Goal: Task Accomplishment & Management: Manage account settings

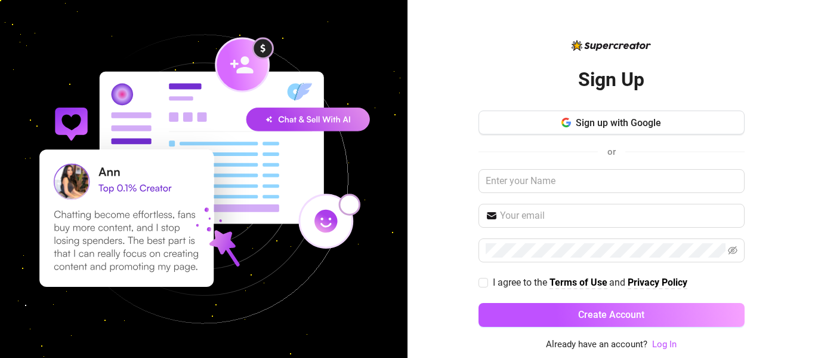
click at [658, 343] on link "Log In" at bounding box center [664, 343] width 24 height 11
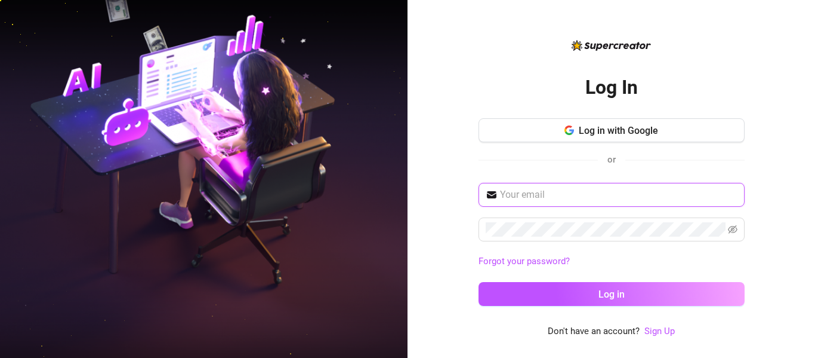
type input "[EMAIL_ADDRESS][DOMAIN_NAME]"
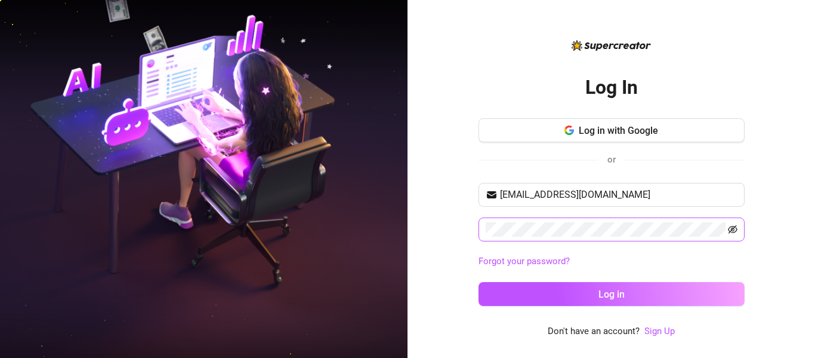
click at [733, 231] on icon "eye-invisible" at bounding box center [733, 230] width 2 height 2
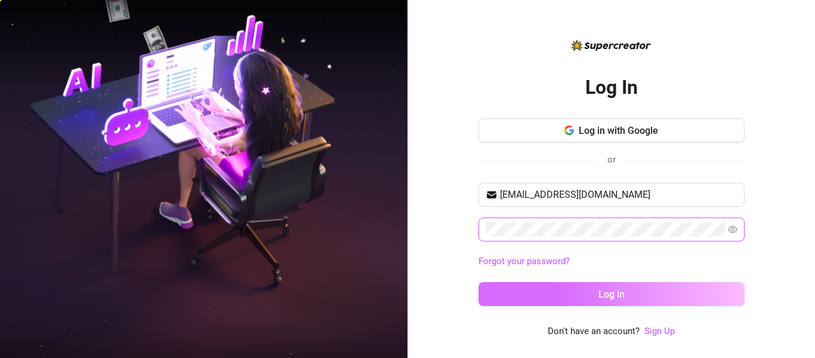
click at [667, 289] on button "Log in" at bounding box center [612, 294] width 266 height 24
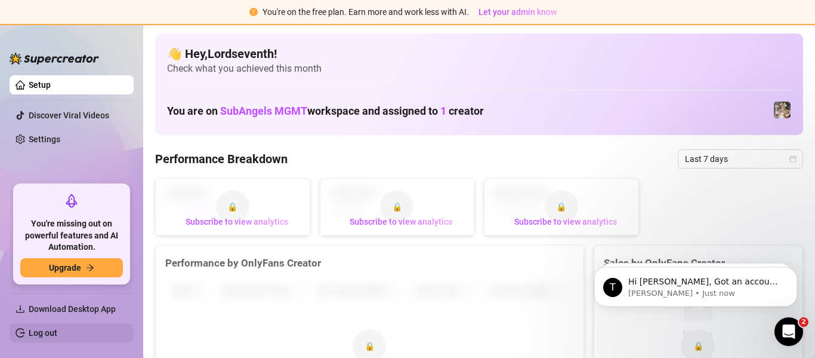
click at [57, 337] on link "Log out" at bounding box center [43, 333] width 29 height 10
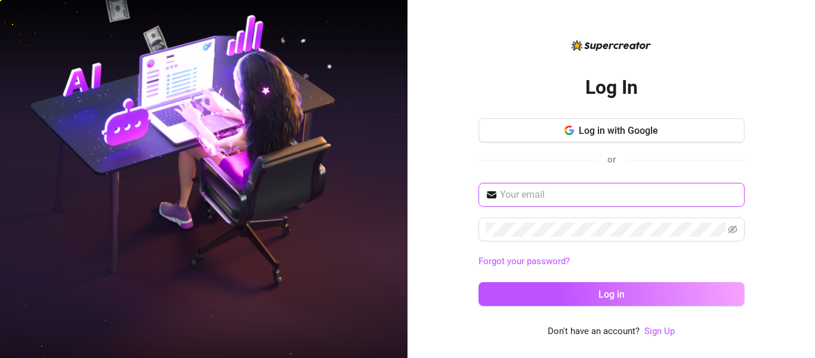
type input "[EMAIL_ADDRESS][DOMAIN_NAME]"
drag, startPoint x: 628, startPoint y: 192, endPoint x: 488, endPoint y: 166, distance: 142.7
click at [488, 166] on div "Log in with Google or lordseven861@gmail.com Forgot your password? Log in" at bounding box center [612, 217] width 266 height 198
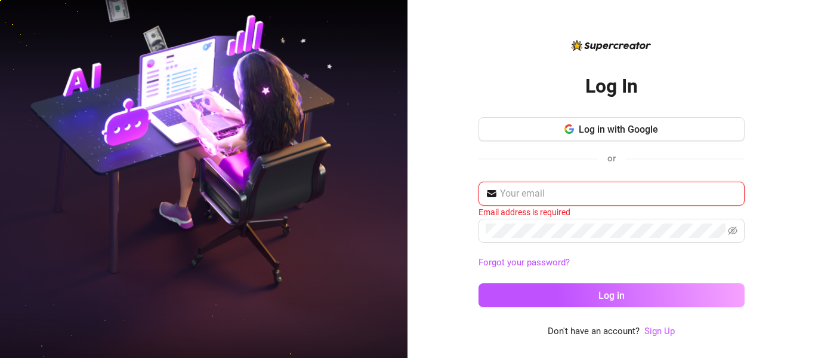
paste input "lordseve411@gmail.com"
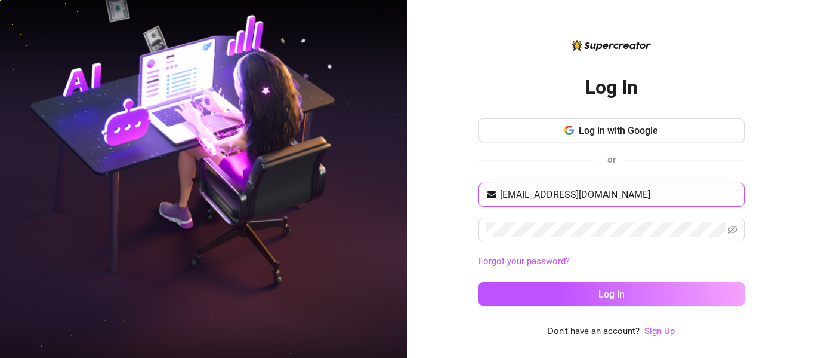
type input "lordseve411@gmail.com"
click at [732, 227] on icon "eye-invisible" at bounding box center [733, 229] width 10 height 8
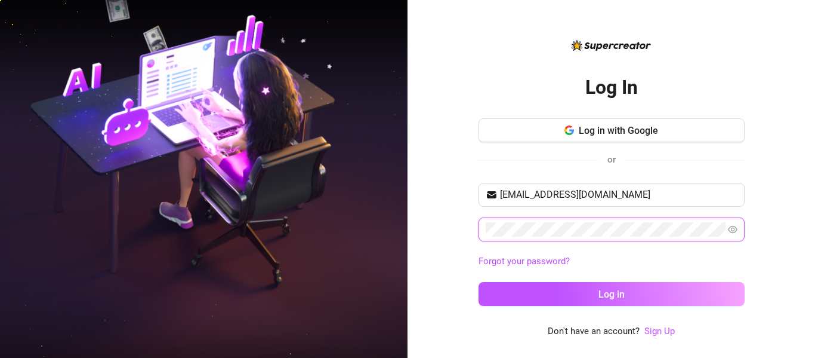
click at [482, 232] on span at bounding box center [612, 229] width 266 height 24
click at [479, 282] on button "Log in" at bounding box center [612, 294] width 266 height 24
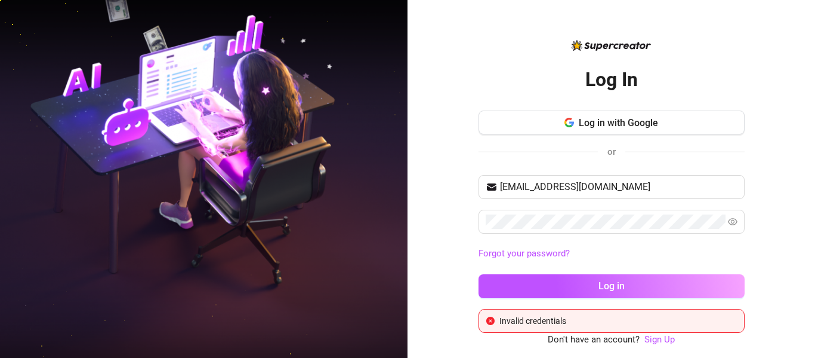
click at [434, 196] on div "Log In Log in with Google or lordseve411@gmail.com Forgot your password? Log in…" at bounding box center [612, 179] width 408 height 358
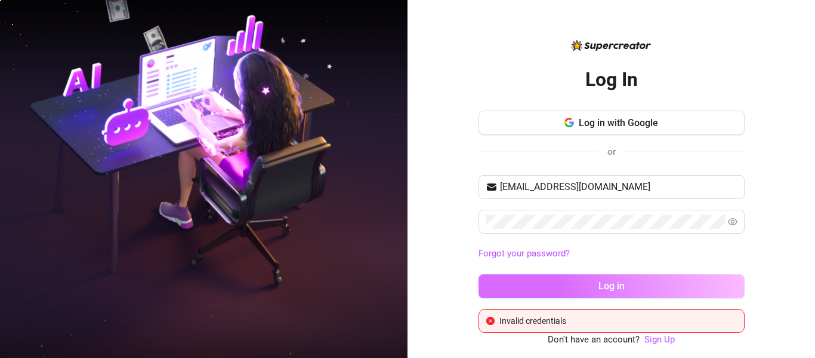
click at [503, 284] on button "Log in" at bounding box center [612, 286] width 266 height 24
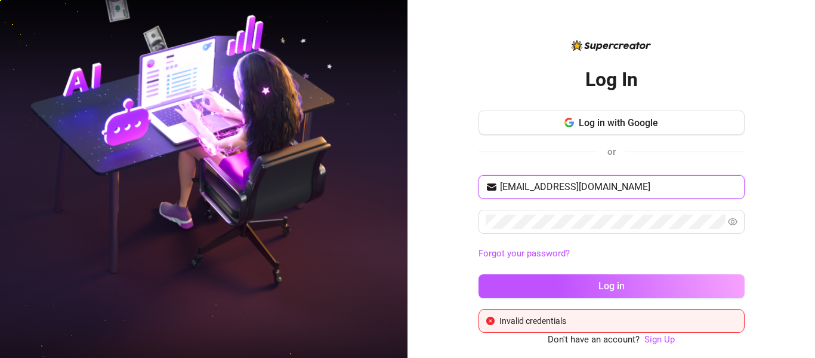
drag, startPoint x: 613, startPoint y: 192, endPoint x: 495, endPoint y: 187, distance: 118.2
click at [495, 187] on span "lordseve411@gmail.com" at bounding box center [612, 187] width 266 height 24
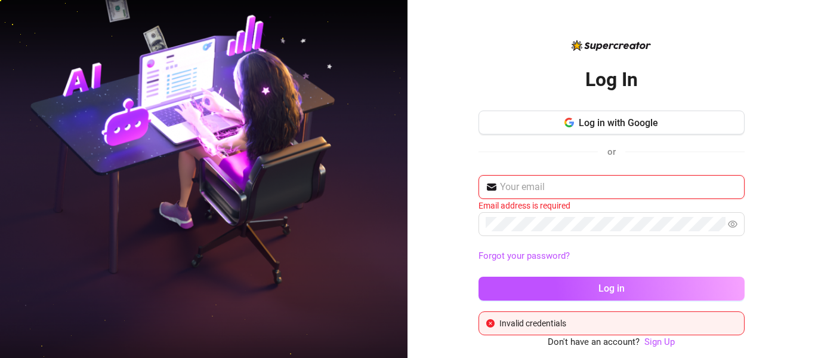
paste input "lordseve411@gmail.com"
type input "lordseve411@gmail.com"
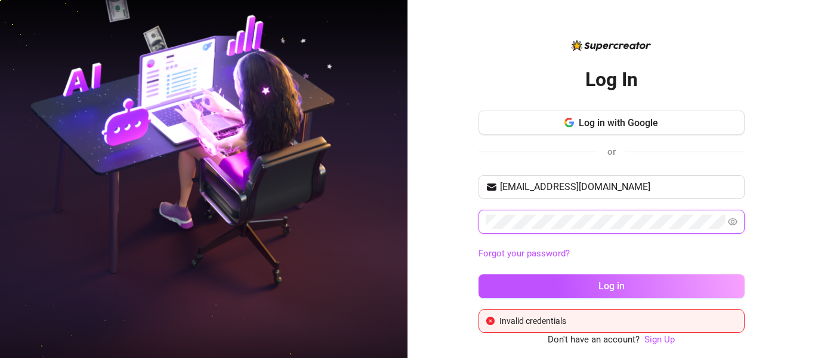
click at [464, 218] on div "Log In Log in with Google or lordseve411@gmail.com Forgot your password? Log in…" at bounding box center [612, 179] width 408 height 358
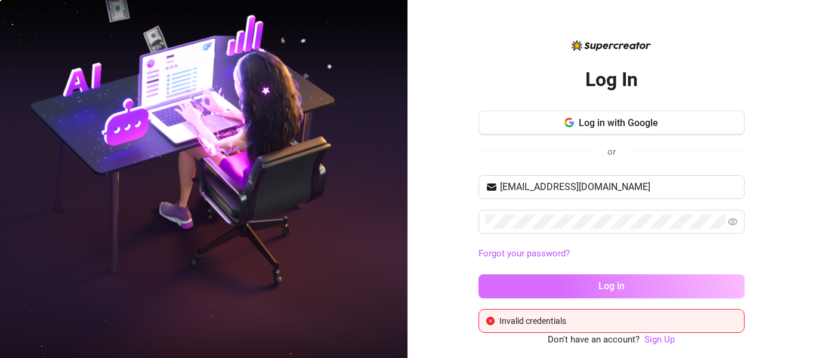
click at [693, 279] on button "Log in" at bounding box center [612, 286] width 266 height 24
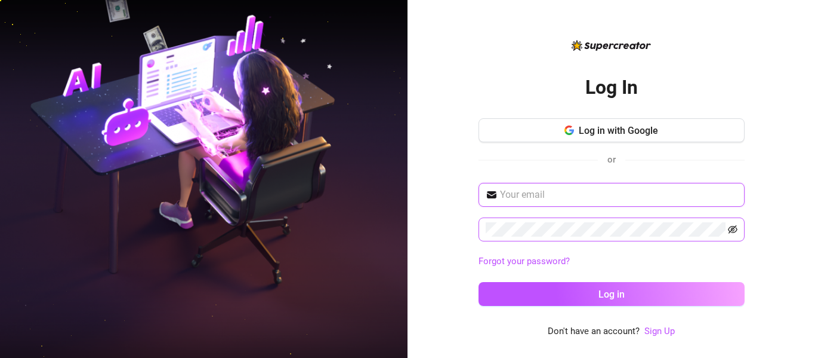
type input "[EMAIL_ADDRESS][DOMAIN_NAME]"
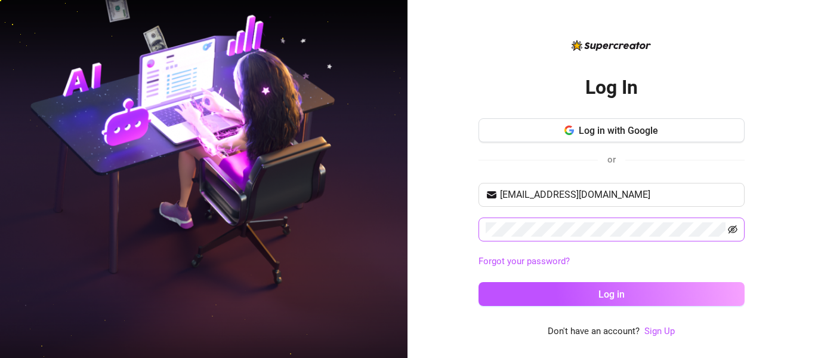
click at [732, 232] on icon "eye-invisible" at bounding box center [733, 229] width 10 height 10
click at [464, 229] on div "Log In Log in with Google or lordseven861@gmail.com Forgot your password? Log i…" at bounding box center [612, 179] width 408 height 358
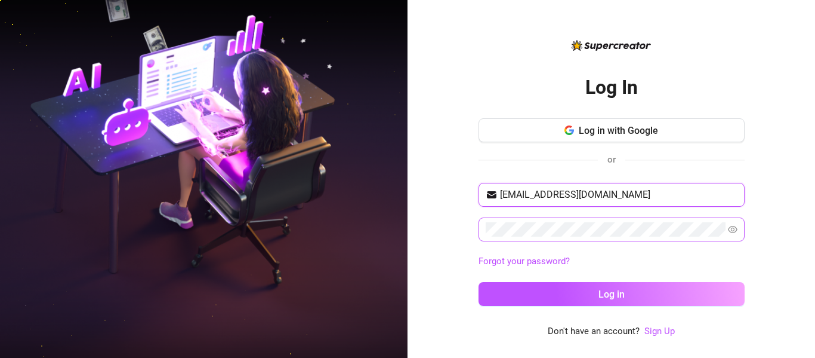
drag, startPoint x: 614, startPoint y: 193, endPoint x: 498, endPoint y: 189, distance: 116.5
click at [498, 189] on span "[EMAIL_ADDRESS][DOMAIN_NAME]" at bounding box center [612, 195] width 266 height 24
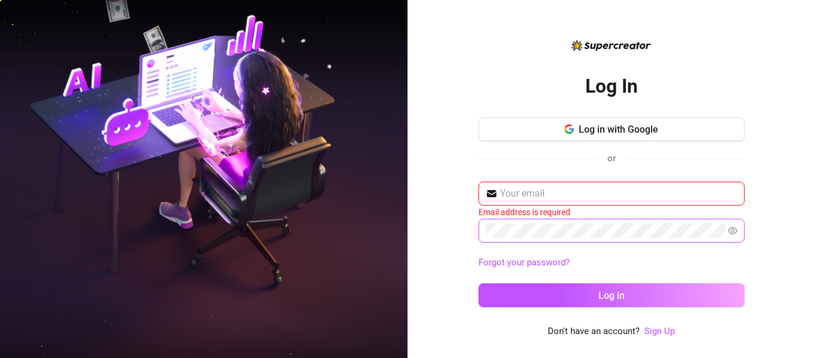
paste input "[EMAIL_ADDRESS][DOMAIN_NAME]"
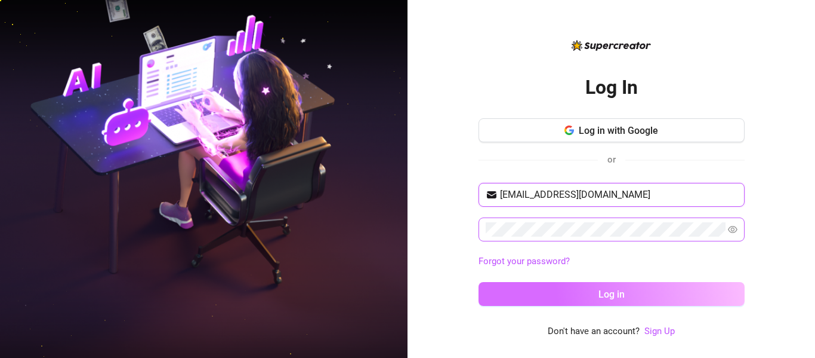
type input "[EMAIL_ADDRESS][DOMAIN_NAME]"
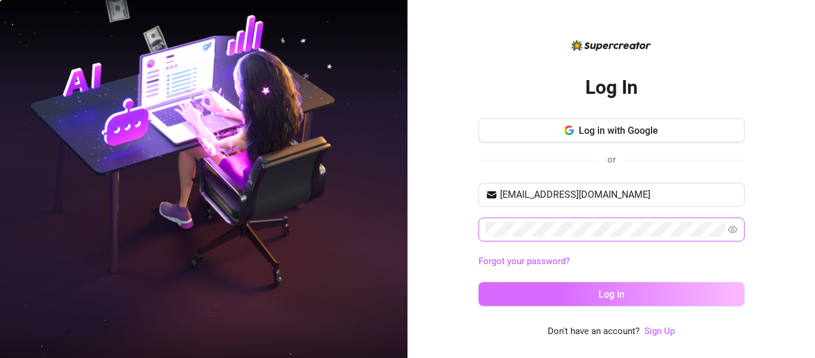
click at [668, 287] on button "Log in" at bounding box center [612, 294] width 266 height 24
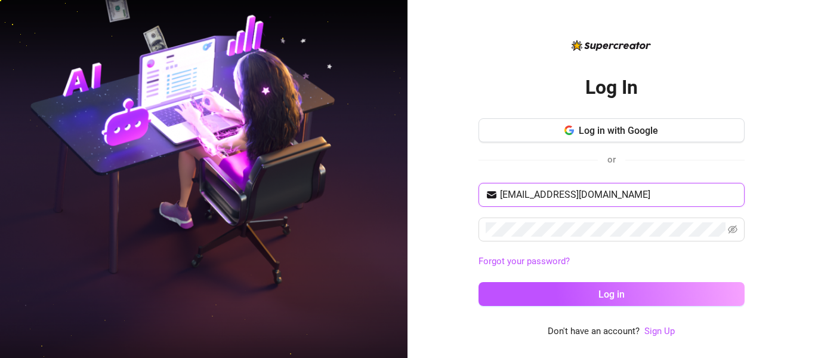
drag, startPoint x: 593, startPoint y: 195, endPoint x: 494, endPoint y: 183, distance: 99.3
click at [494, 183] on span "[EMAIL_ADDRESS][DOMAIN_NAME]" at bounding box center [612, 195] width 266 height 24
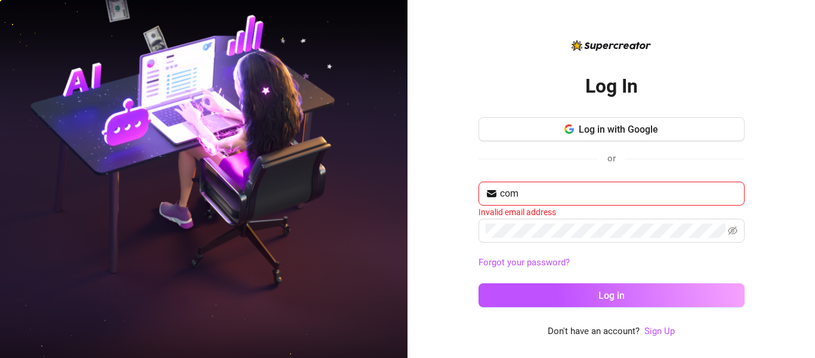
paste input "[EMAIL_ADDRESS][DOMAIN_NAME]"
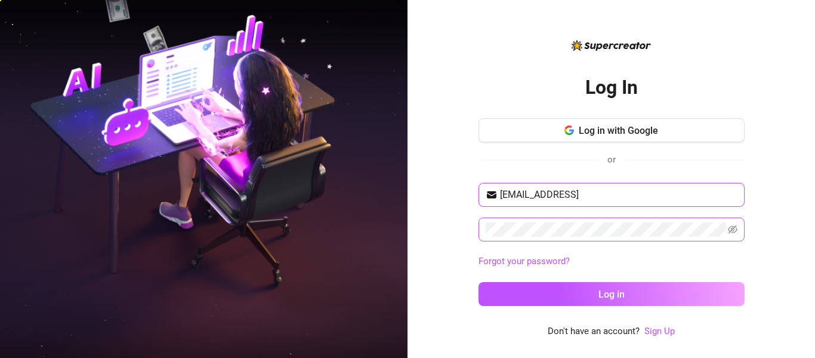
type input "[EMAIL_ADDRESS]"
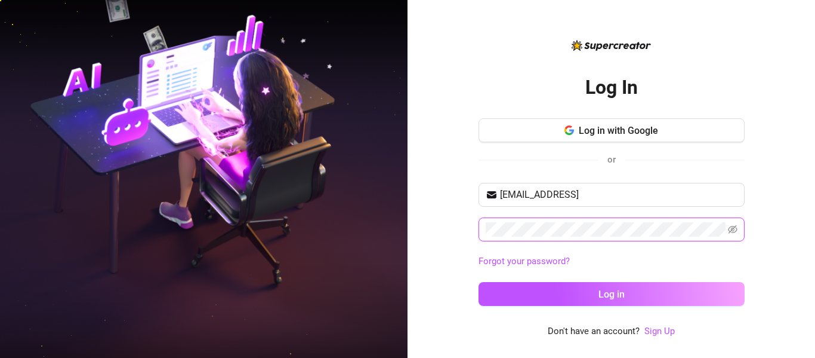
drag, startPoint x: 734, startPoint y: 226, endPoint x: 729, endPoint y: 209, distance: 16.8
click at [734, 226] on icon "eye-invisible" at bounding box center [733, 229] width 10 height 10
click at [474, 228] on div "Log In Log in with Google or [EMAIL_ADDRESS] Forgot your password? Log in Don't…" at bounding box center [612, 179] width 408 height 358
click at [763, 258] on div "Log In Log in with Google or [EMAIL_ADDRESS] Forgot your password? Log in Don't…" at bounding box center [612, 179] width 408 height 358
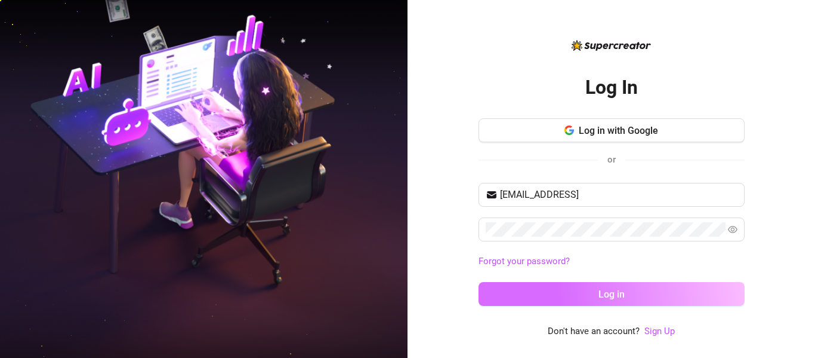
click at [664, 289] on button "Log in" at bounding box center [612, 294] width 266 height 24
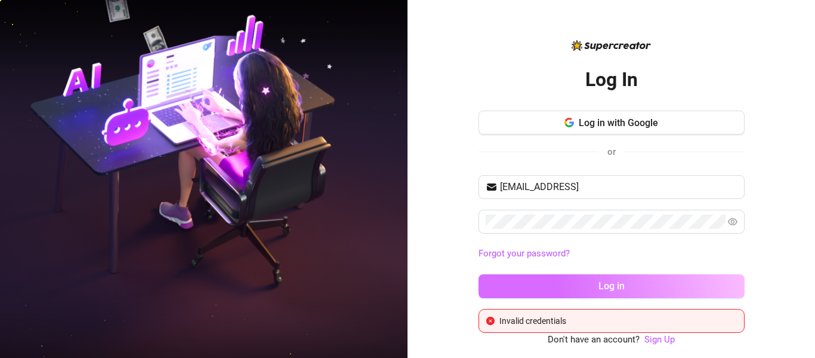
click at [660, 285] on button "Log in" at bounding box center [612, 286] width 266 height 24
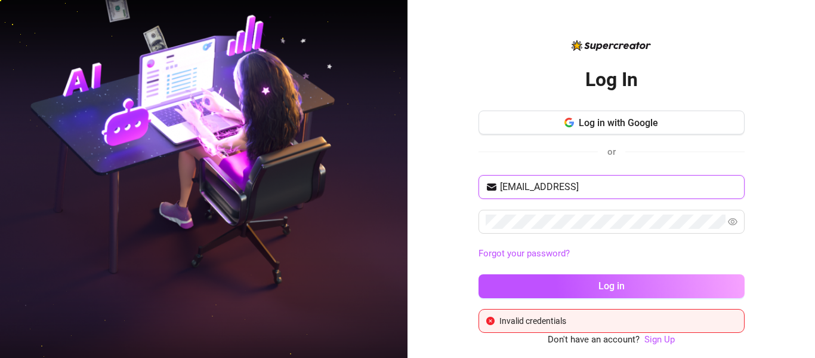
drag, startPoint x: 638, startPoint y: 185, endPoint x: 474, endPoint y: 184, distance: 164.1
click at [474, 184] on div "Log In Log in with Google or [EMAIL_ADDRESS] Forgot your password? Log in Inval…" at bounding box center [612, 179] width 408 height 358
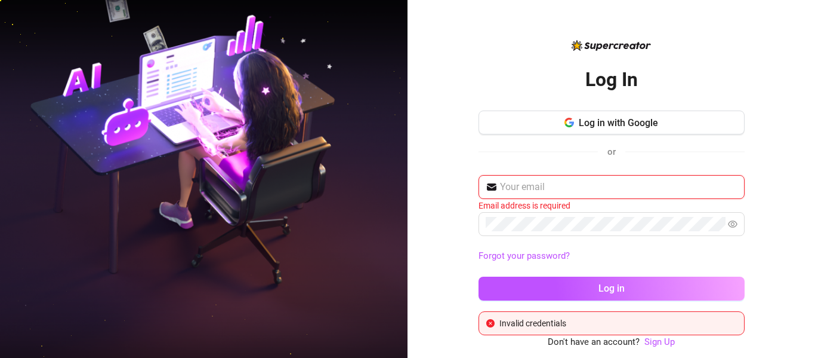
paste input "[EMAIL_ADDRESS][DOMAIN_NAME]"
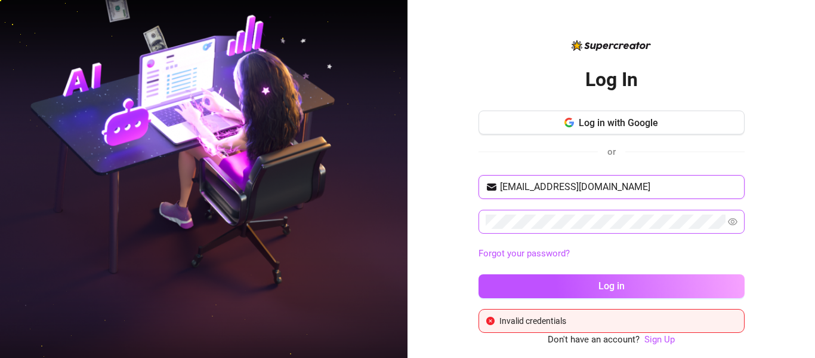
type input "[EMAIL_ADDRESS][DOMAIN_NAME]"
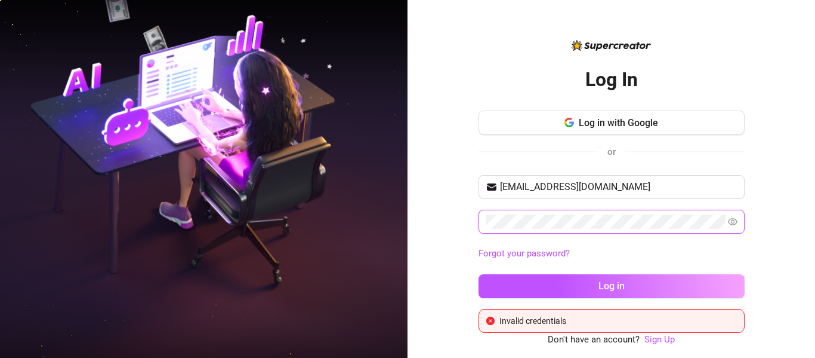
click at [477, 209] on div "Log In Log in with Google or [EMAIL_ADDRESS][DOMAIN_NAME] Forgot your password?…" at bounding box center [612, 179] width 408 height 358
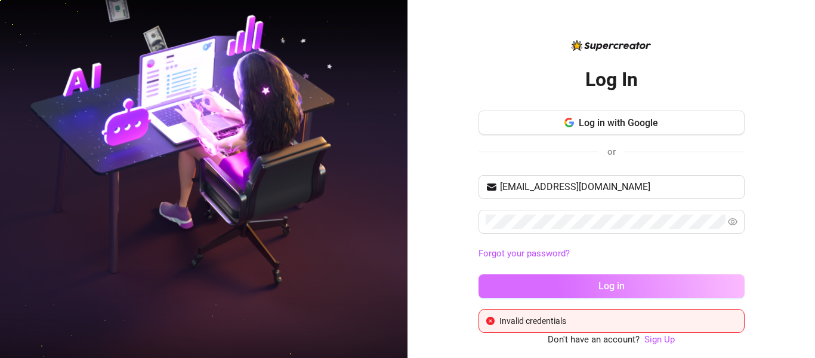
click at [674, 285] on button "Log in" at bounding box center [612, 286] width 266 height 24
